Goal: Navigation & Orientation: Find specific page/section

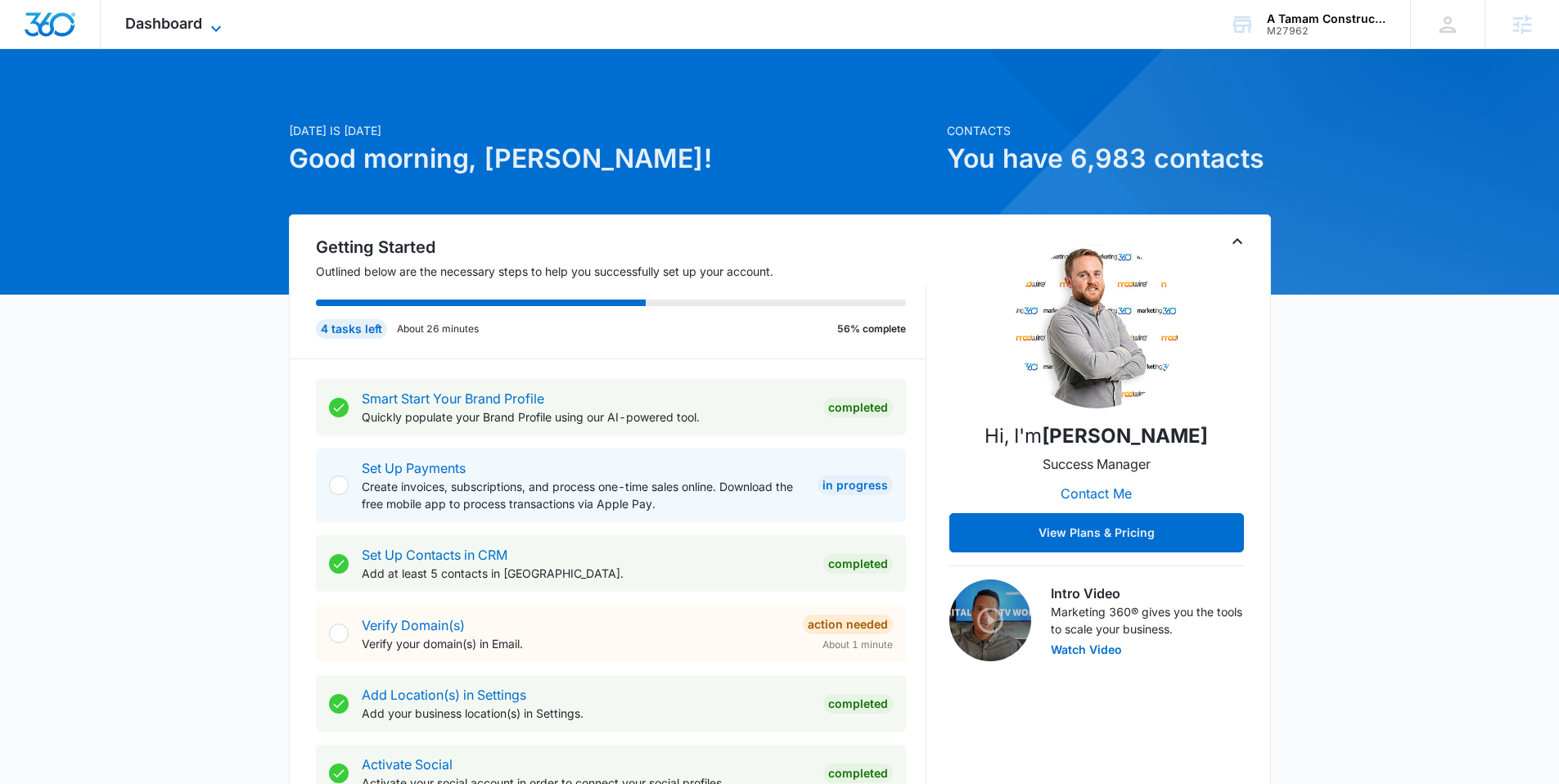
click at [189, 31] on span "Dashboard" at bounding box center [164, 23] width 77 height 17
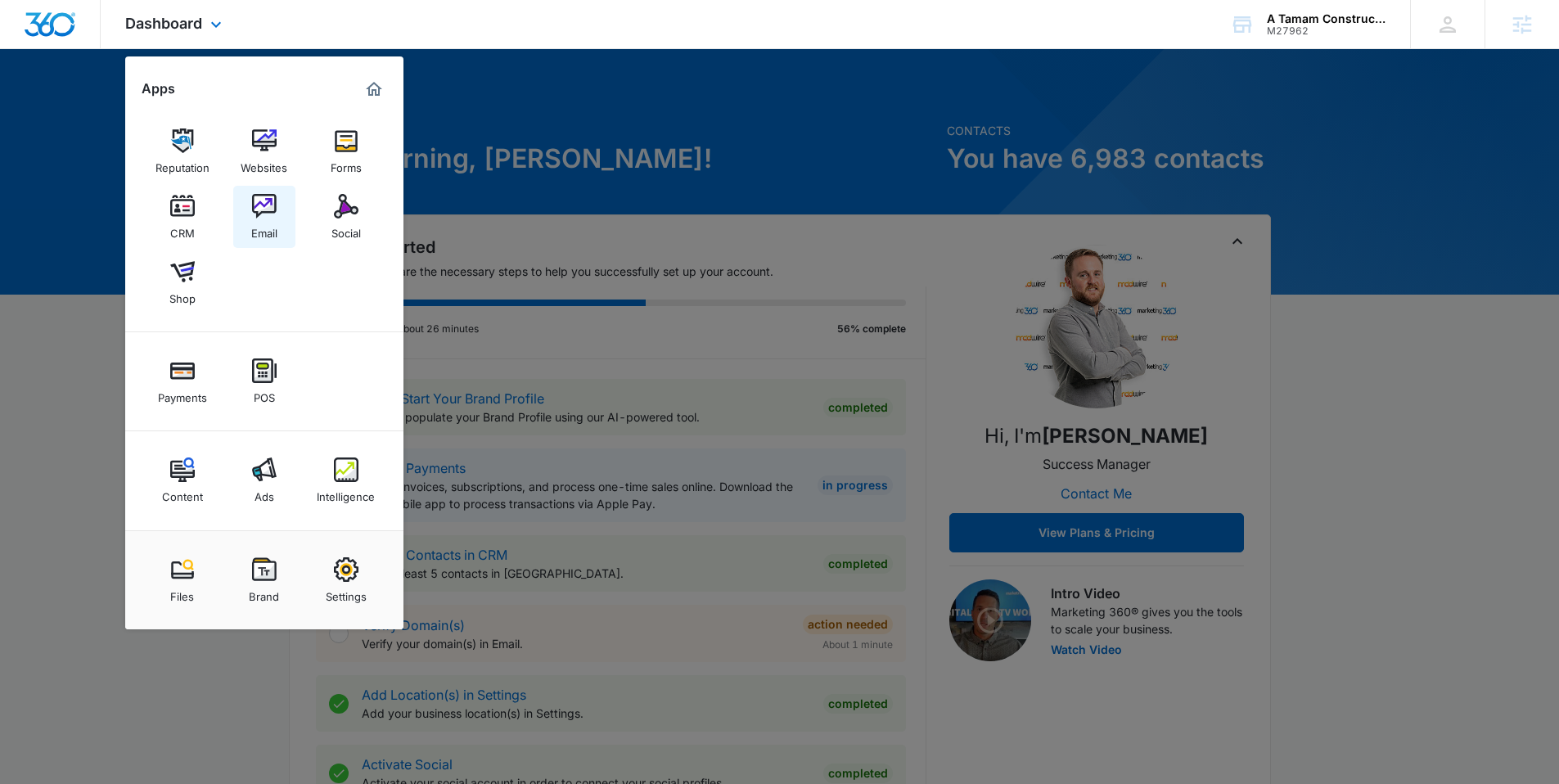
click at [269, 200] on img at bounding box center [265, 207] width 25 height 25
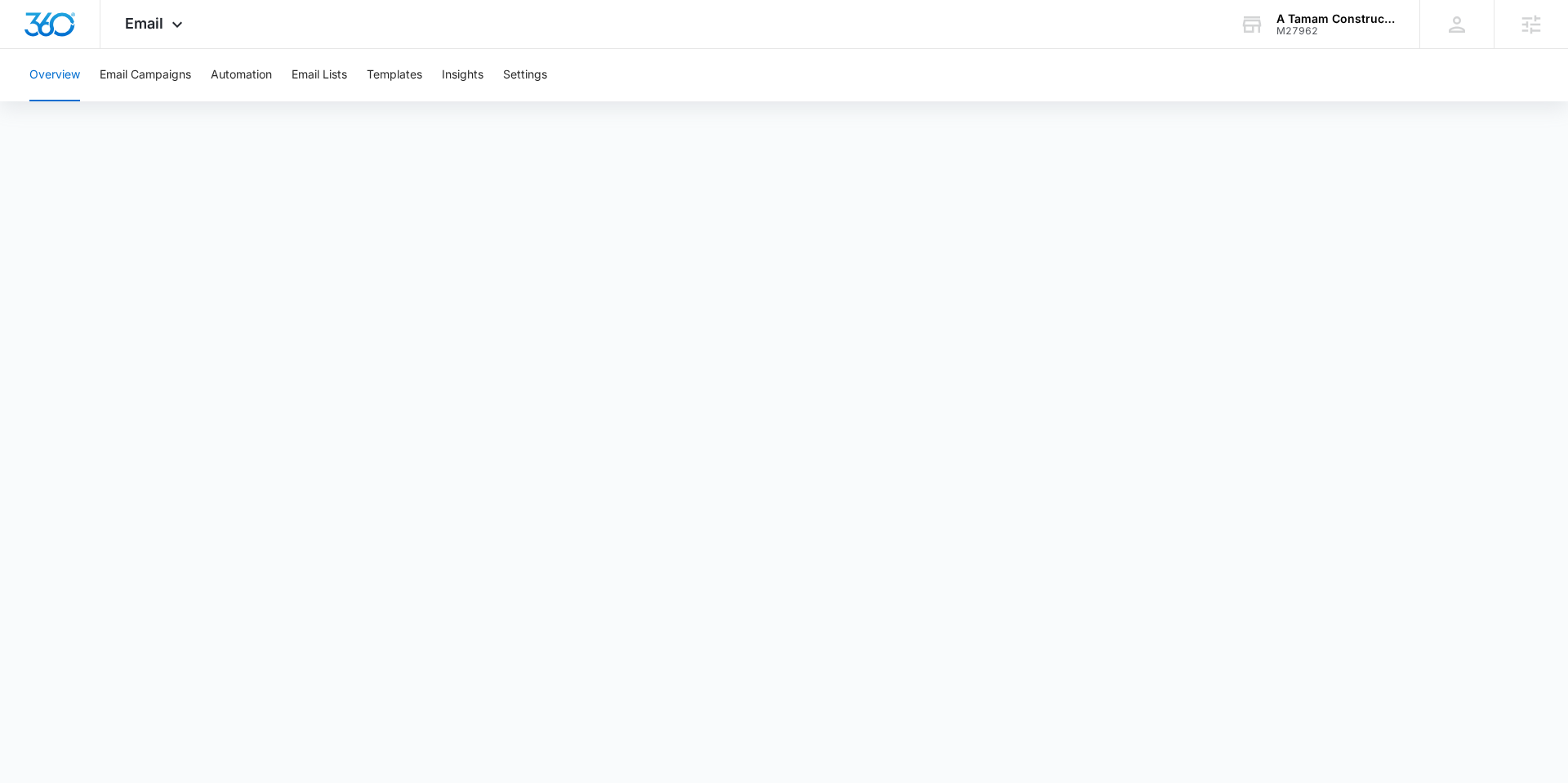
click at [360, 70] on div "Overview Email Campaigns Automation Email Lists Templates Insights Settings" at bounding box center [784, 74] width 1529 height 52
click at [422, 86] on button "Templates" at bounding box center [394, 74] width 55 height 52
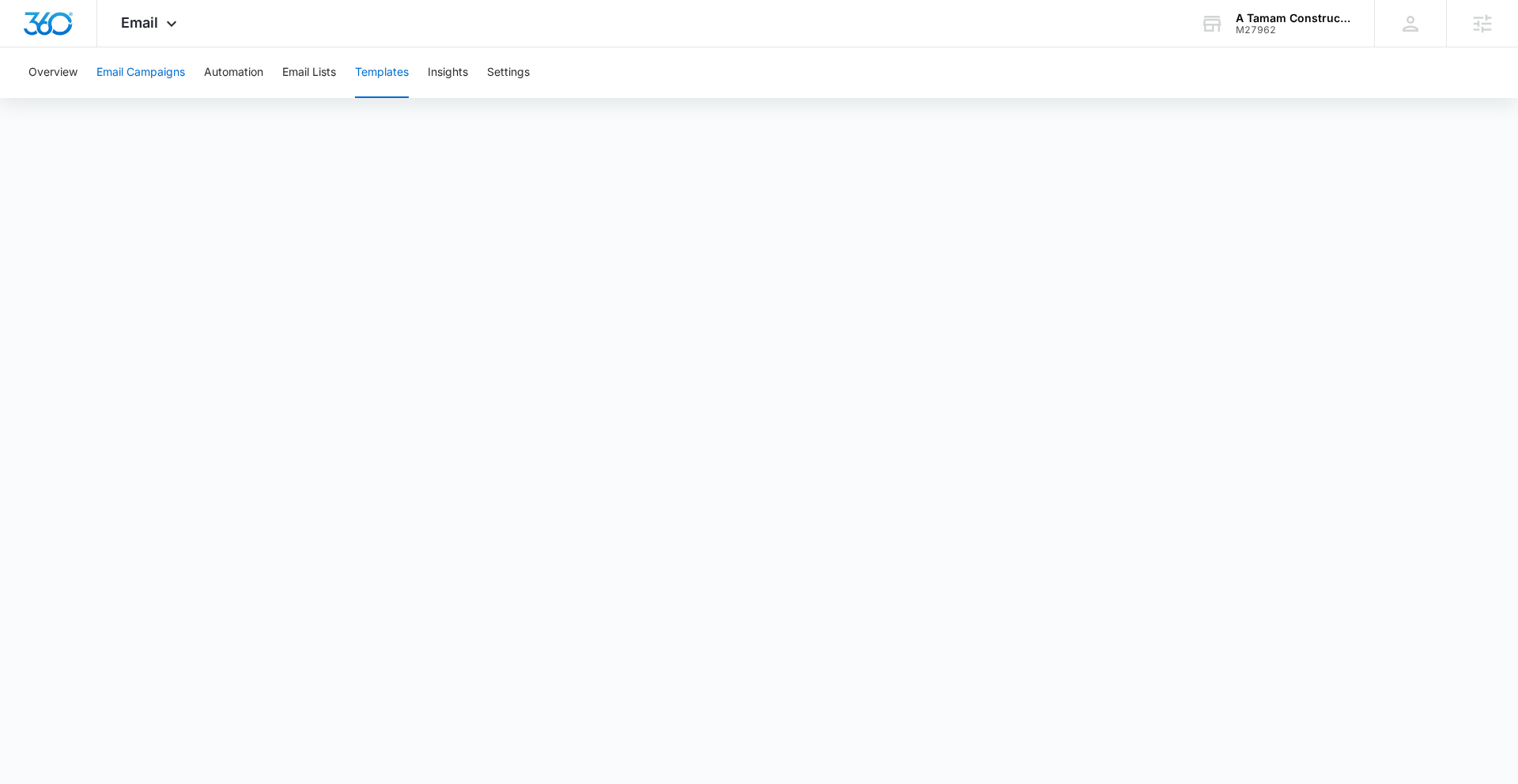
click at [129, 69] on button "Email Campaigns" at bounding box center [141, 72] width 89 height 50
click at [222, 76] on button "Automation" at bounding box center [233, 72] width 59 height 50
click at [131, 69] on button "Email Campaigns" at bounding box center [141, 72] width 89 height 50
click at [399, 74] on button "Templates" at bounding box center [382, 72] width 54 height 50
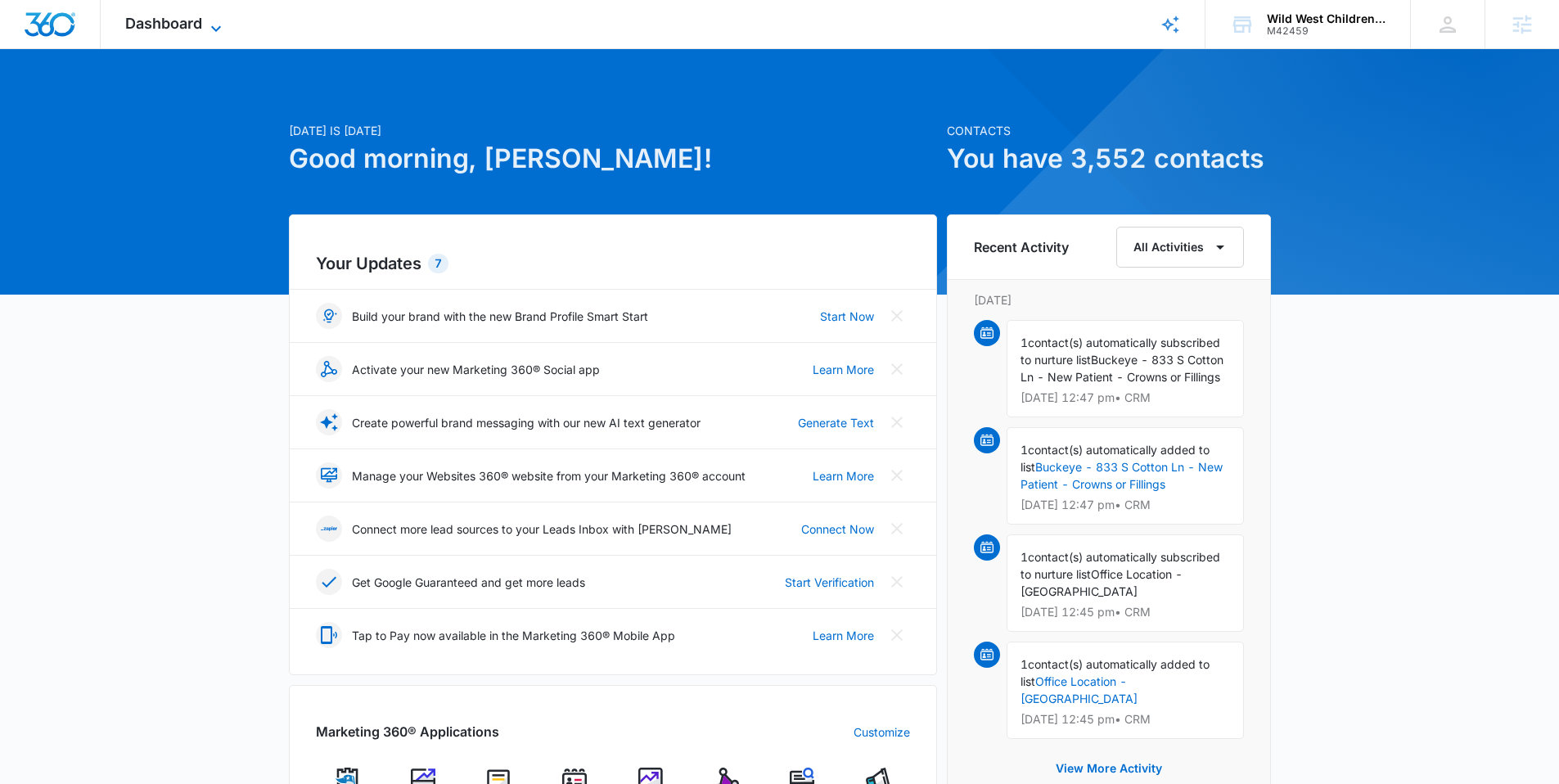
click at [137, 20] on span "Dashboard" at bounding box center [164, 23] width 77 height 17
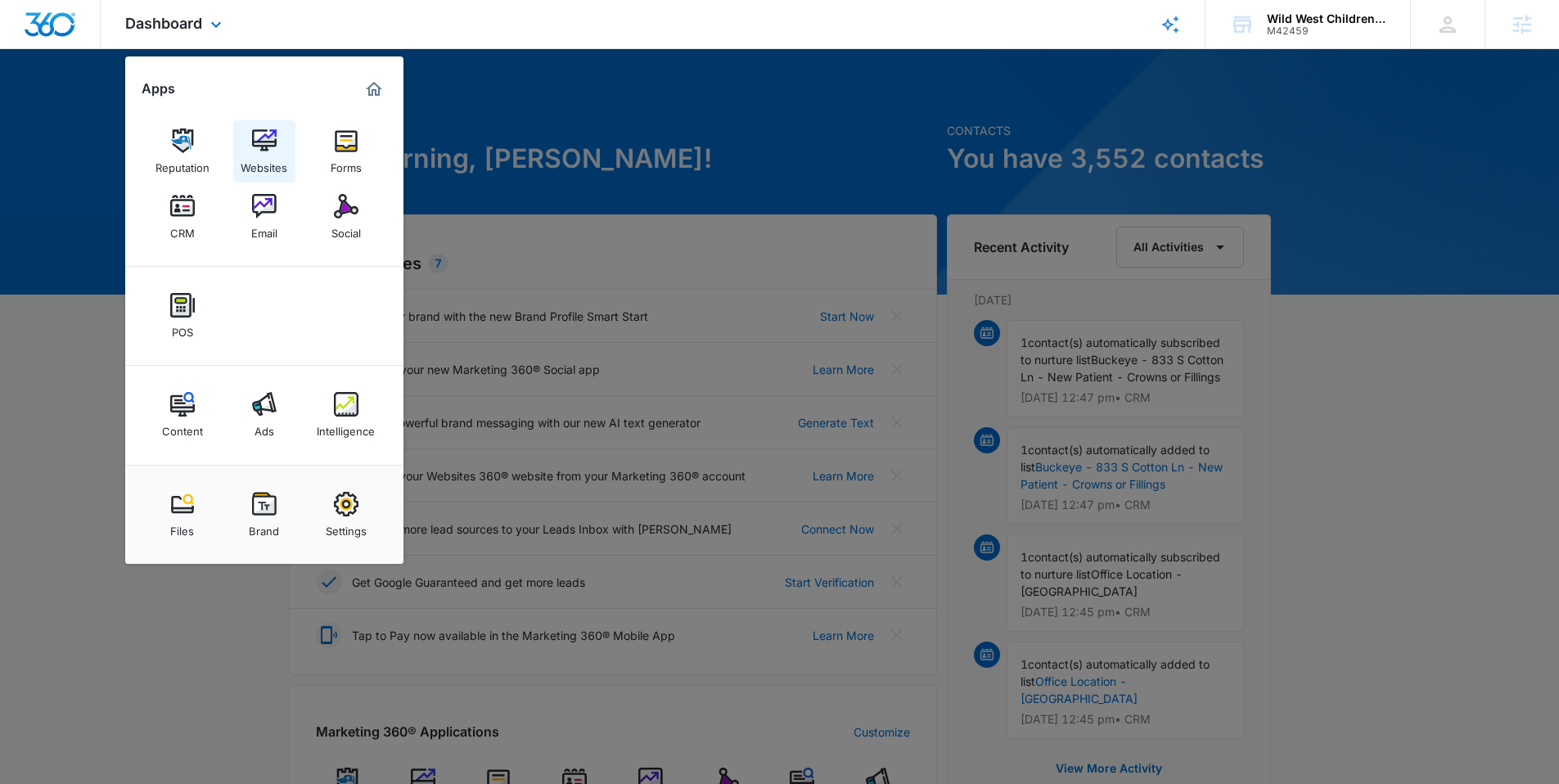
click at [265, 138] on img at bounding box center [265, 140] width 25 height 25
